Goal: Task Accomplishment & Management: Use online tool/utility

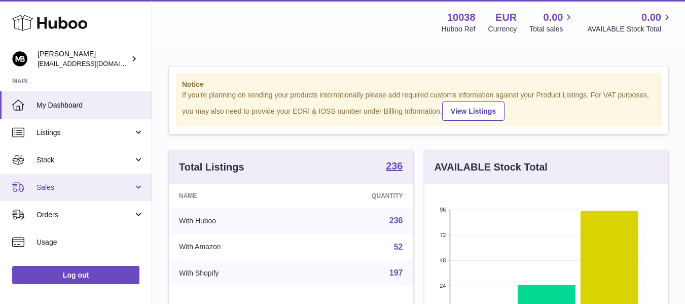
click at [46, 178] on link "Sales" at bounding box center [76, 186] width 152 height 27
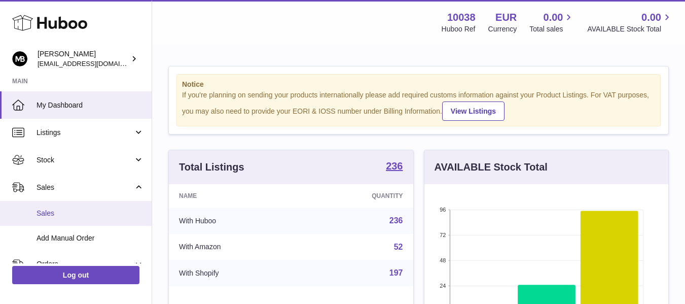
click at [53, 208] on span "Sales" at bounding box center [89, 213] width 107 height 10
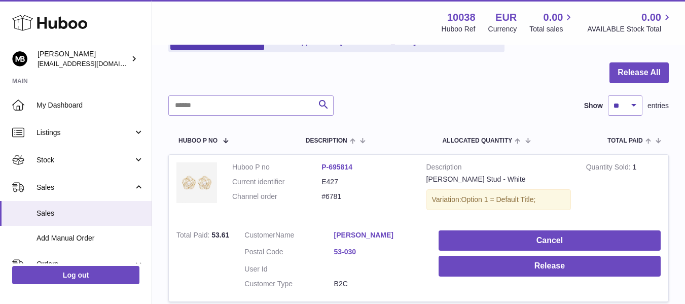
scroll to position [169, 0]
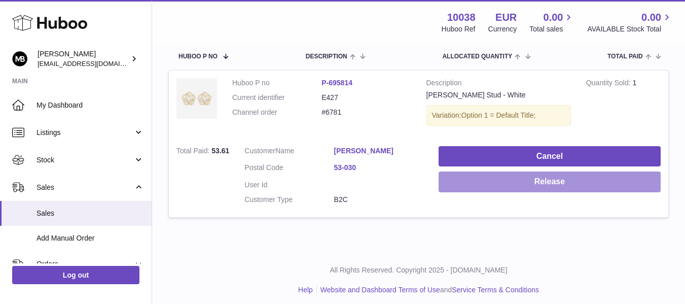
click at [449, 183] on button "Release" at bounding box center [549, 181] width 222 height 21
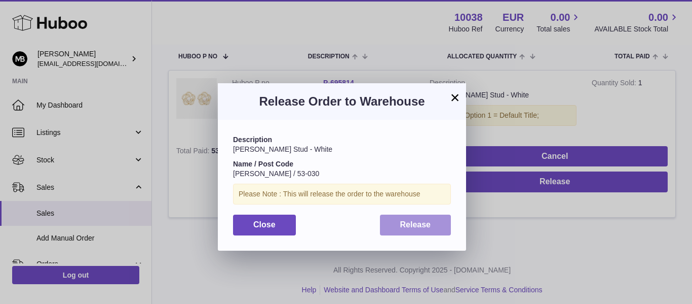
click at [389, 220] on button "Release" at bounding box center [415, 224] width 71 height 21
